Goal: Task Accomplishment & Management: Manage account settings

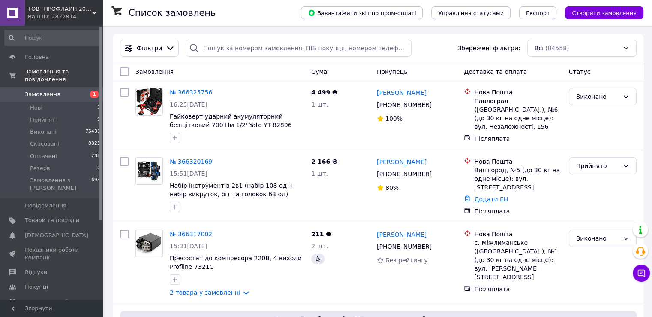
drag, startPoint x: 40, startPoint y: 86, endPoint x: 40, endPoint y: 11, distance: 74.6
click at [40, 90] on span "Замовлення" at bounding box center [43, 94] width 36 height 8
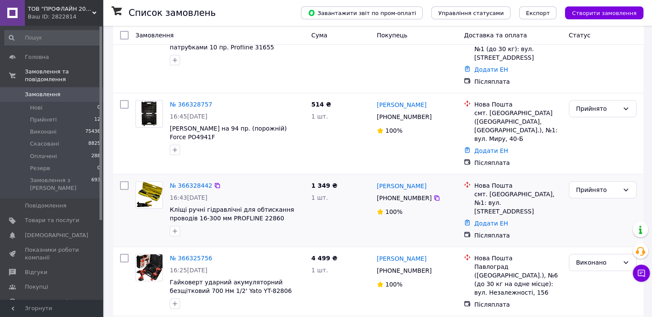
scroll to position [86, 0]
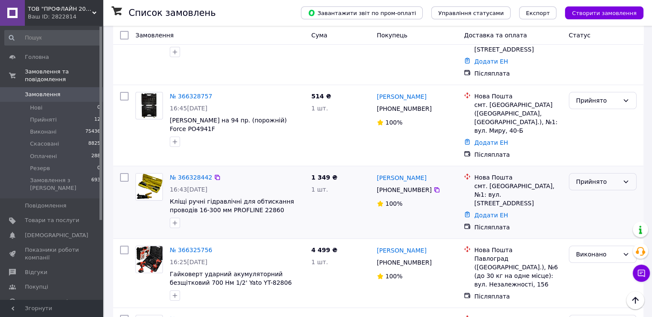
drag, startPoint x: 610, startPoint y: 172, endPoint x: 608, endPoint y: 179, distance: 7.2
click at [609, 177] on div "Прийнято" at bounding box center [597, 181] width 43 height 9
click at [600, 191] on li "Виконано" at bounding box center [602, 191] width 67 height 15
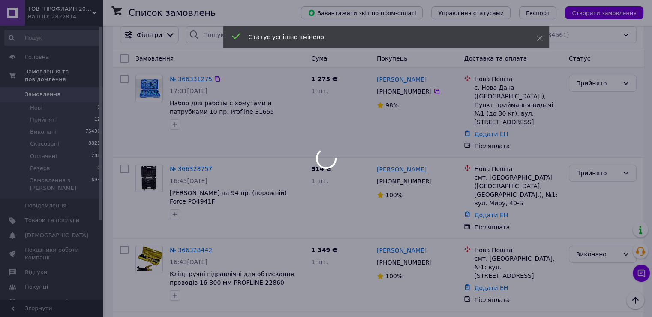
scroll to position [0, 0]
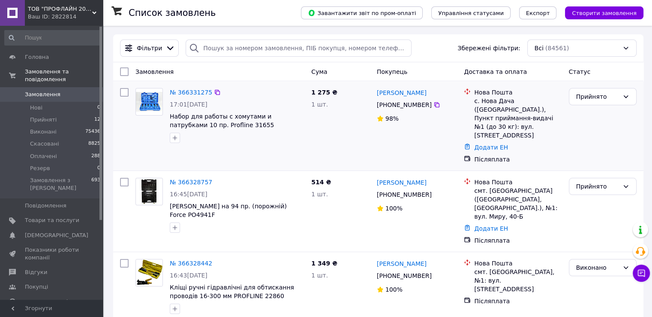
drag, startPoint x: 591, startPoint y: 99, endPoint x: 593, endPoint y: 106, distance: 7.4
click at [591, 100] on div "Прийнято" at bounding box center [597, 96] width 43 height 9
click at [597, 115] on li "Виконано" at bounding box center [602, 115] width 67 height 15
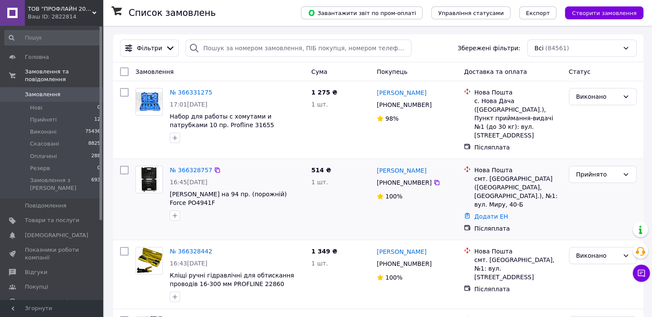
click at [298, 220] on div "№ 366328757 16:45, 12.10.2025 Кейс на 94 пр. (порожній) Force PO4941F" at bounding box center [220, 199] width 176 height 74
click at [582, 169] on div "Прийнято" at bounding box center [597, 173] width 43 height 9
click at [590, 202] on li "Скасовано" at bounding box center [602, 199] width 67 height 15
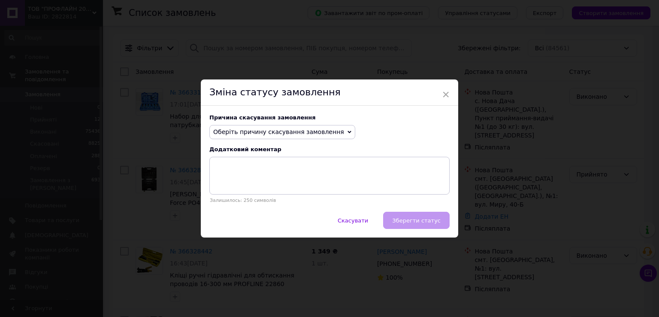
click at [319, 131] on span "Оберіть причину скасування замовлення" at bounding box center [278, 131] width 131 height 7
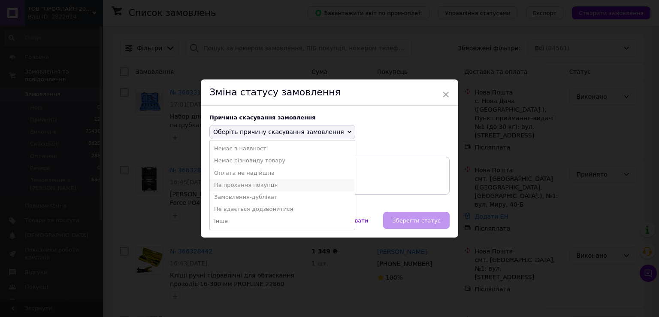
click at [283, 184] on li "На прохання покупця" at bounding box center [282, 185] width 145 height 12
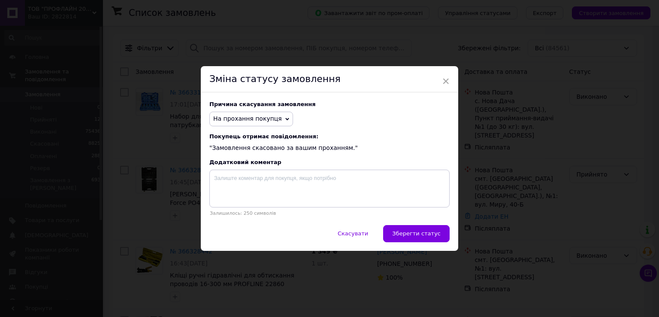
click at [404, 236] on span "Зберегти статус" at bounding box center [416, 233] width 48 height 6
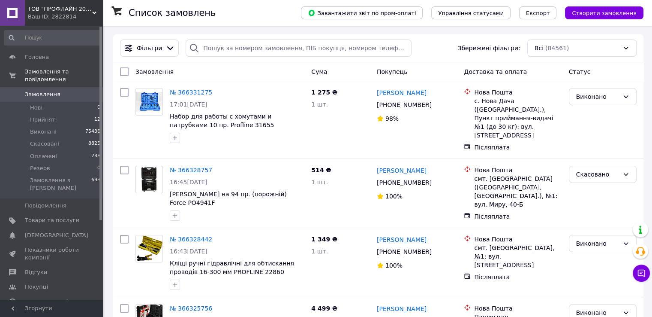
click at [66, 90] on span "Замовлення" at bounding box center [52, 94] width 54 height 8
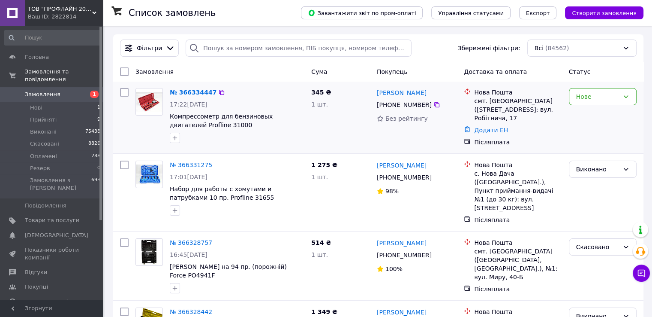
drag, startPoint x: 583, startPoint y: 101, endPoint x: 583, endPoint y: 106, distance: 4.7
click at [583, 102] on div "Нове" at bounding box center [603, 96] width 68 height 17
drag, startPoint x: 585, startPoint y: 114, endPoint x: 90, endPoint y: 290, distance: 526.3
click at [582, 115] on li "Прийнято" at bounding box center [602, 115] width 67 height 15
click at [343, 73] on div "Cума" at bounding box center [341, 71] width 66 height 15
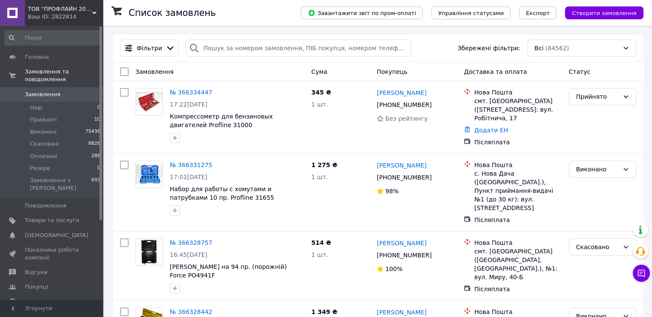
click at [344, 71] on div "Cума" at bounding box center [341, 71] width 66 height 15
drag, startPoint x: 590, startPoint y: 97, endPoint x: 591, endPoint y: 101, distance: 4.4
click at [590, 97] on div "Прийнято" at bounding box center [597, 96] width 43 height 9
drag, startPoint x: 594, startPoint y: 116, endPoint x: 292, endPoint y: 105, distance: 302.1
click at [593, 116] on li "Виконано" at bounding box center [602, 115] width 67 height 15
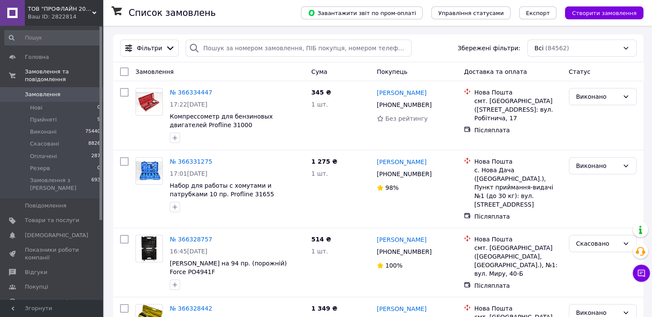
click at [253, 78] on div "Замовлення" at bounding box center [220, 71] width 176 height 15
click at [265, 71] on div "Замовлення" at bounding box center [220, 71] width 176 height 15
click at [257, 72] on div "Замовлення" at bounding box center [220, 71] width 176 height 15
click at [214, 72] on div "Замовлення" at bounding box center [220, 71] width 176 height 15
click at [215, 78] on div "Замовлення" at bounding box center [220, 71] width 176 height 15
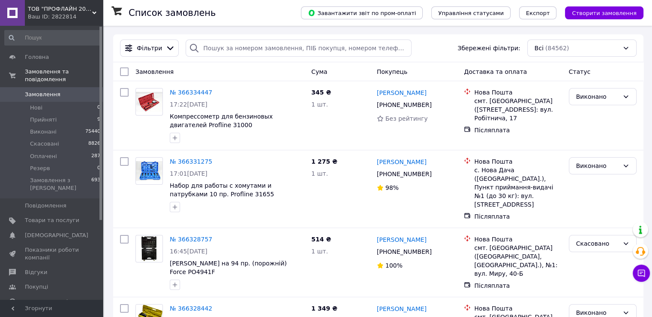
click at [69, 90] on span "Замовлення" at bounding box center [52, 94] width 54 height 8
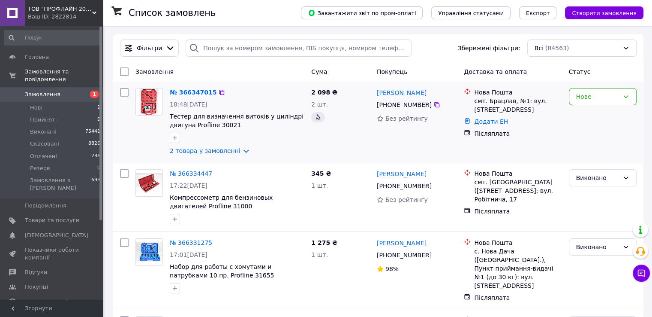
drag, startPoint x: 609, startPoint y: 98, endPoint x: 606, endPoint y: 106, distance: 8.7
click at [608, 100] on div "Нове" at bounding box center [597, 96] width 43 height 9
click at [602, 114] on li "Прийнято" at bounding box center [602, 115] width 67 height 15
drag, startPoint x: 593, startPoint y: 95, endPoint x: 598, endPoint y: 106, distance: 11.9
click at [593, 98] on div "Прийнято" at bounding box center [597, 96] width 43 height 9
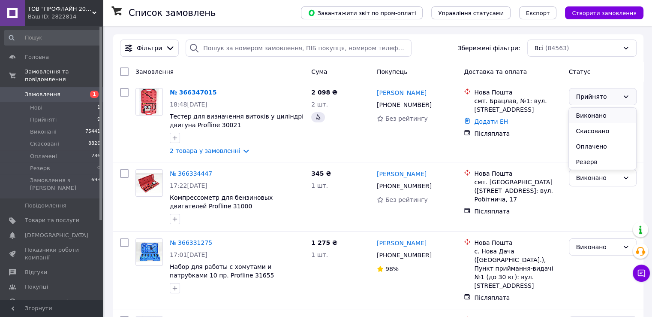
click at [600, 115] on li "Виконано" at bounding box center [602, 115] width 67 height 15
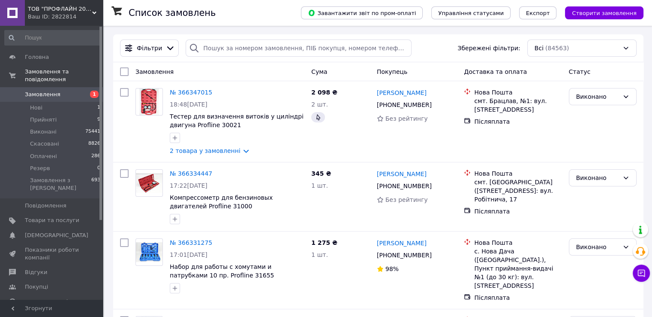
click at [280, 65] on div "Замовлення" at bounding box center [220, 71] width 176 height 15
